Goal: Use online tool/utility: Utilize a website feature to perform a specific function

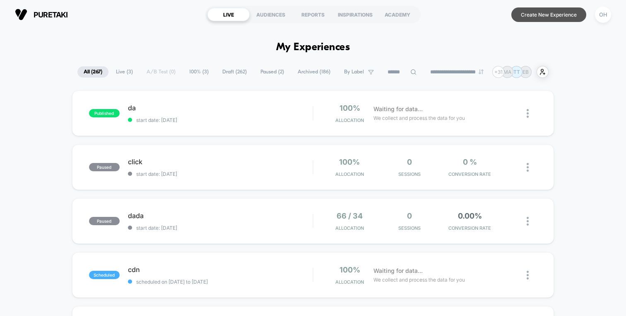
click at [539, 17] on button "Create New Experience" at bounding box center [549, 14] width 75 height 15
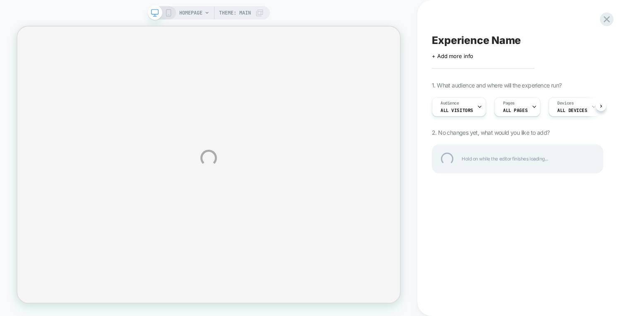
click at [447, 6] on div "HOMEPAGE Theme: MAIN Experience Name Click to edit experience details + Add mor…" at bounding box center [313, 158] width 626 height 316
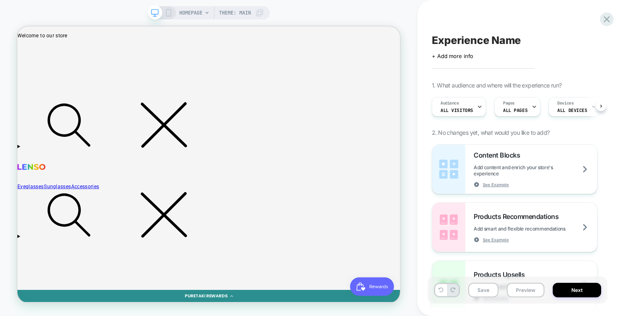
click at [447, 6] on div "Experience Name Click to edit experience details + Add more info 1. What audien…" at bounding box center [522, 158] width 180 height 316
click at [533, 290] on button "Preview" at bounding box center [526, 290] width 38 height 15
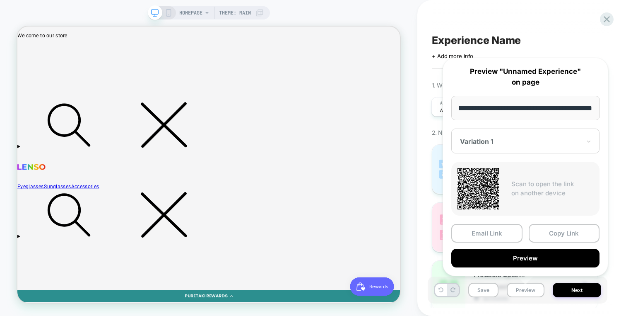
scroll to position [0, 0]
click at [545, 266] on div "**********" at bounding box center [526, 167] width 166 height 218
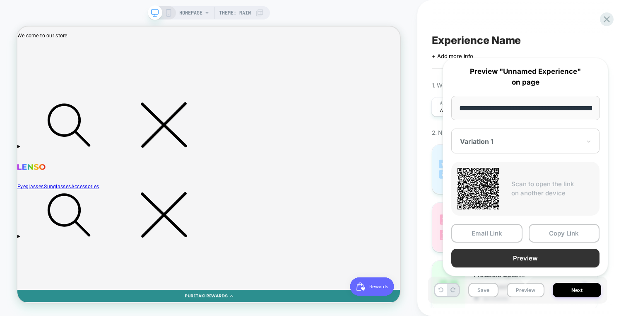
click at [545, 262] on button "Preview" at bounding box center [526, 258] width 148 height 19
